Goal: Task Accomplishment & Management: Manage account settings

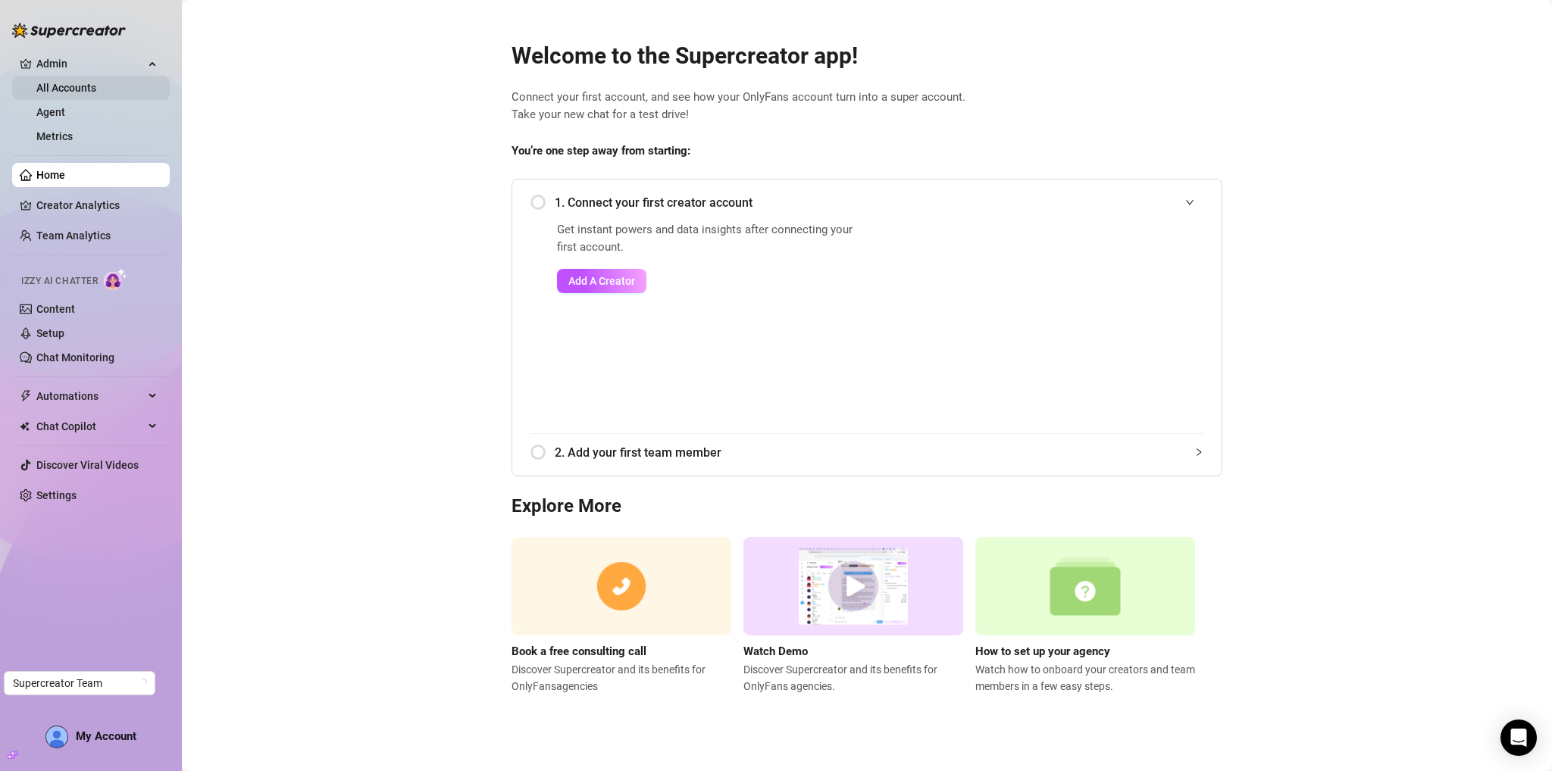
click at [96, 85] on link "All Accounts" at bounding box center [66, 88] width 60 height 12
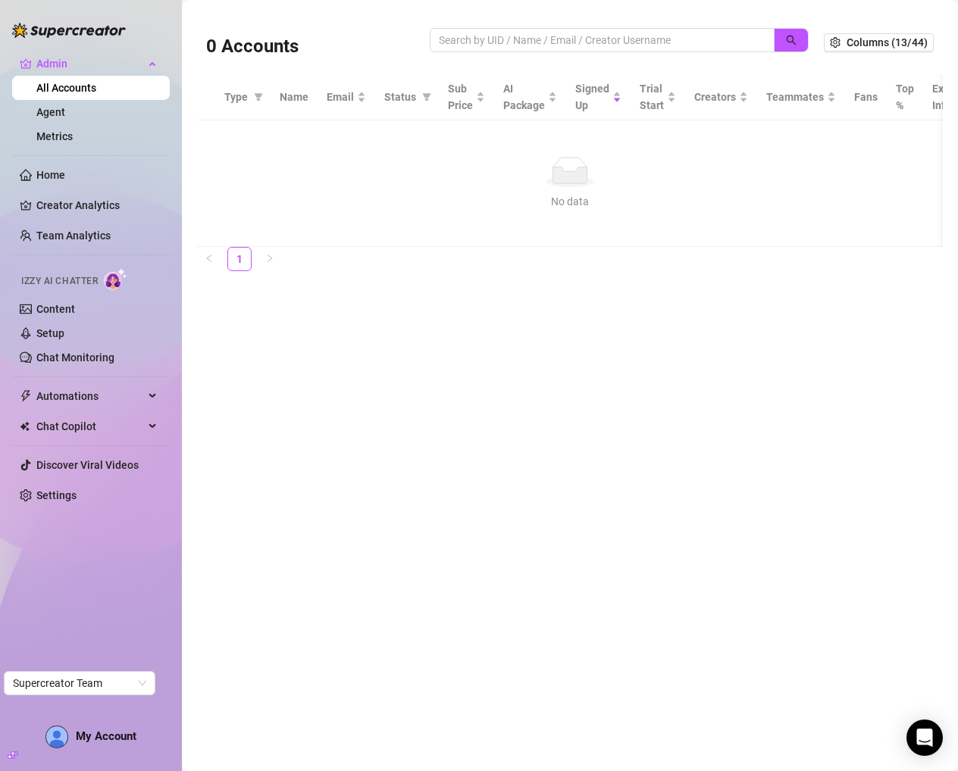
click at [846, 416] on main "0 Accounts Columns (13/44) Type Name Email Status Sub Price AI Package Signed U…" at bounding box center [570, 385] width 776 height 771
click at [788, 330] on main "0 Accounts Columns (13/44) Type Name Email Status Sub Price AI Package Signed U…" at bounding box center [570, 385] width 776 height 771
